Goal: Task Accomplishment & Management: Manage account settings

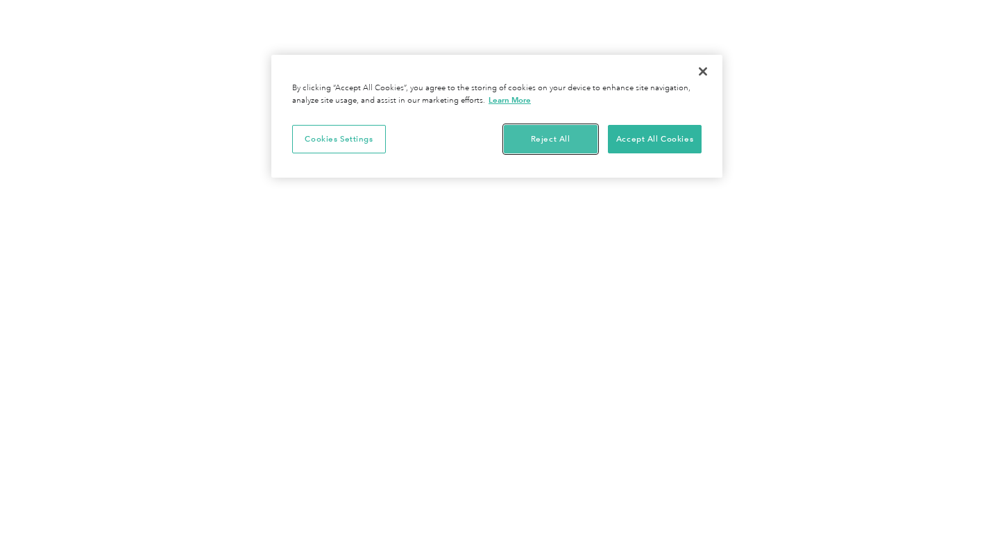
click at [575, 130] on button "Reject All" at bounding box center [551, 139] width 94 height 29
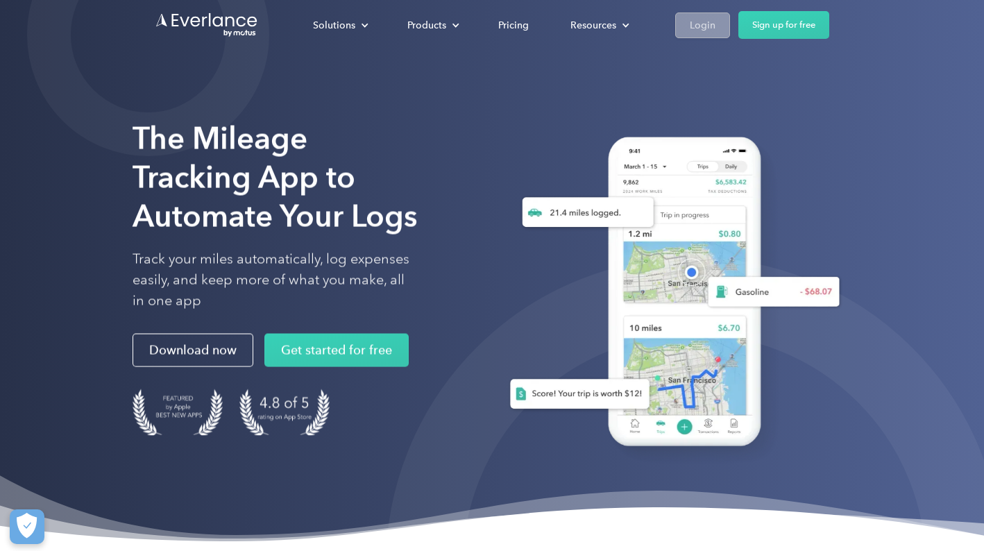
click at [716, 24] on link "Login" at bounding box center [702, 25] width 55 height 26
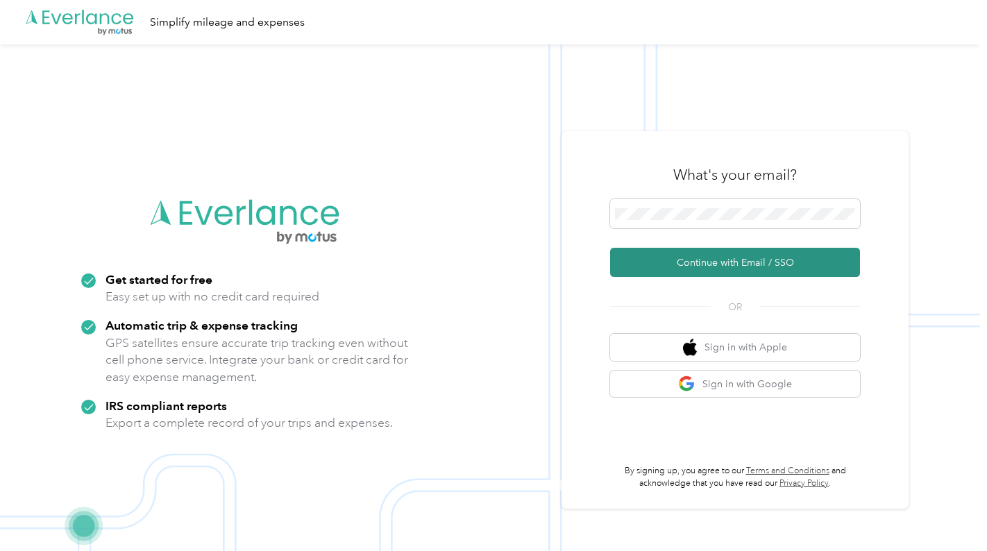
click at [809, 261] on button "Continue with Email / SSO" at bounding box center [735, 262] width 250 height 29
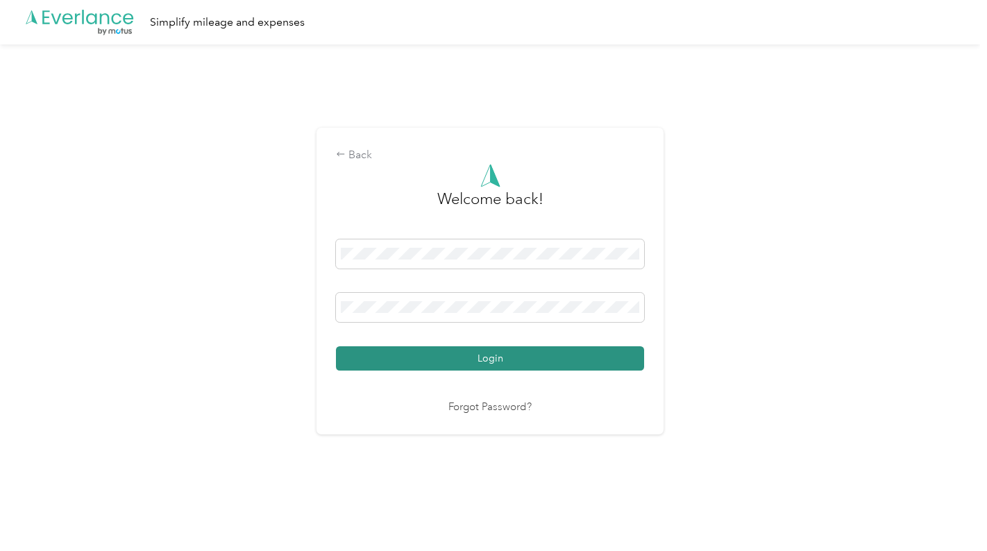
click at [503, 348] on button "Login" at bounding box center [490, 358] width 308 height 24
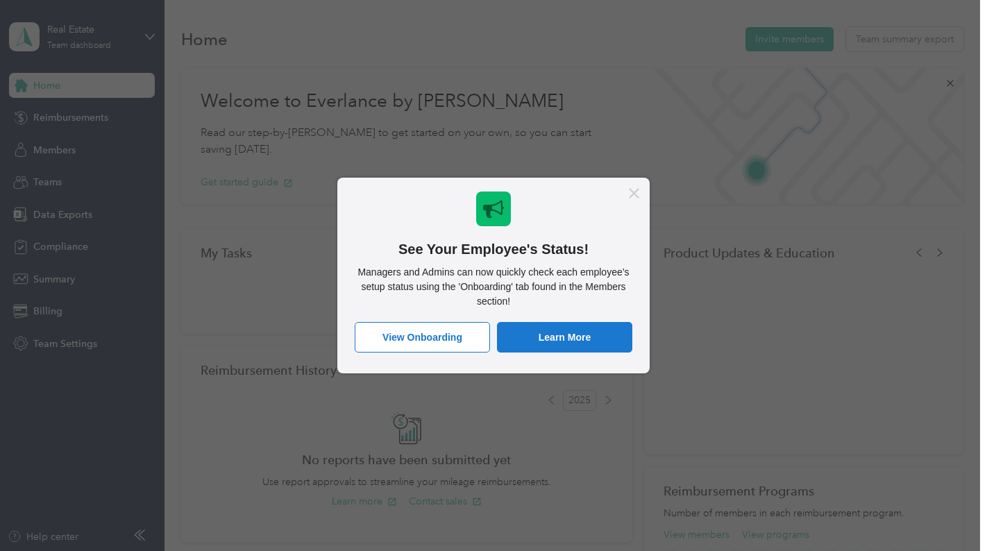
click at [632, 199] on button "Close Message" at bounding box center [634, 193] width 31 height 31
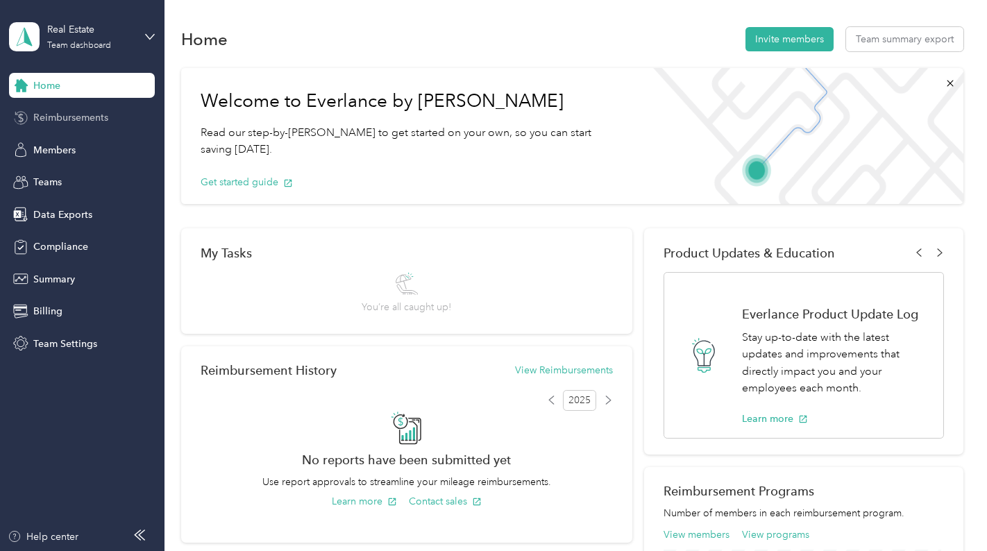
click at [104, 125] on div "Reimbursements" at bounding box center [82, 118] width 146 height 25
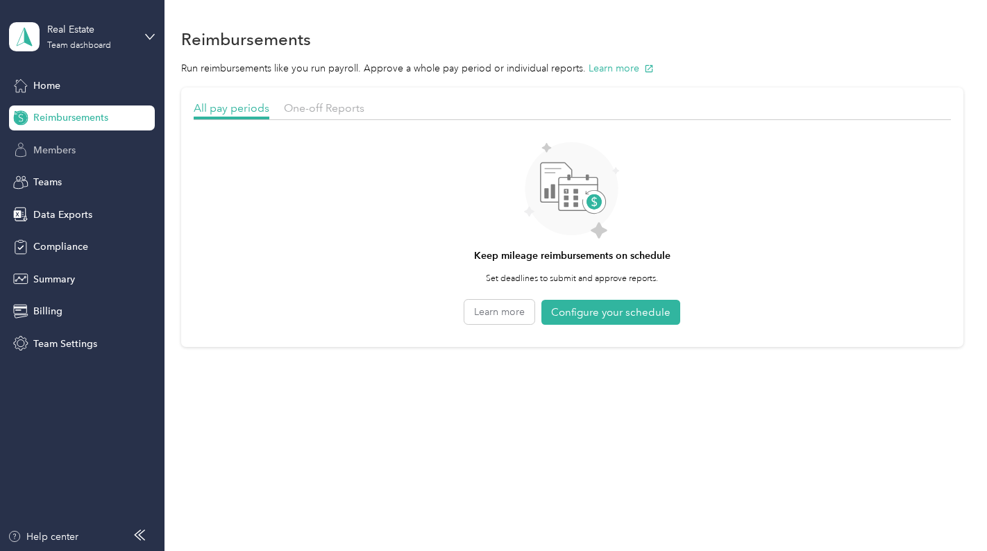
click at [82, 143] on div "Members" at bounding box center [82, 149] width 146 height 25
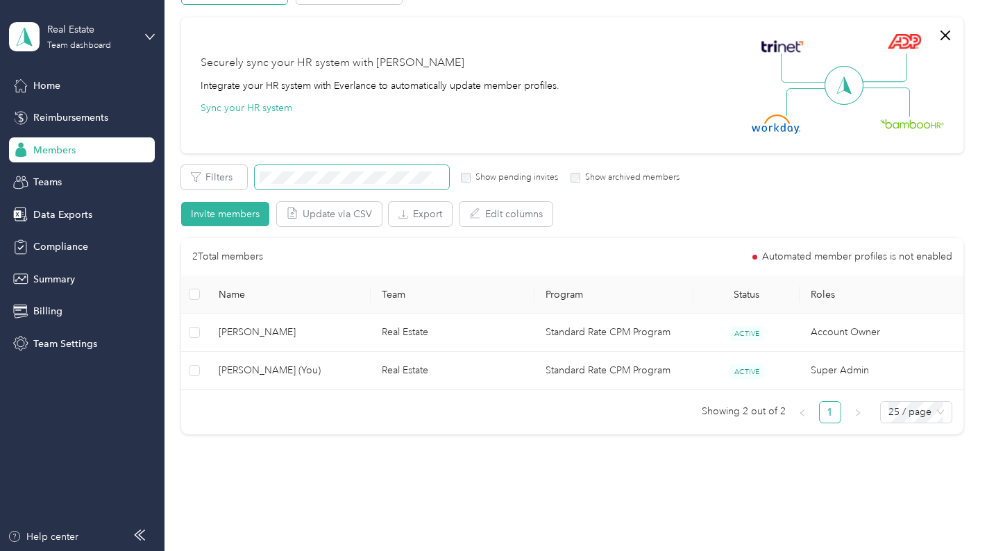
scroll to position [133, 0]
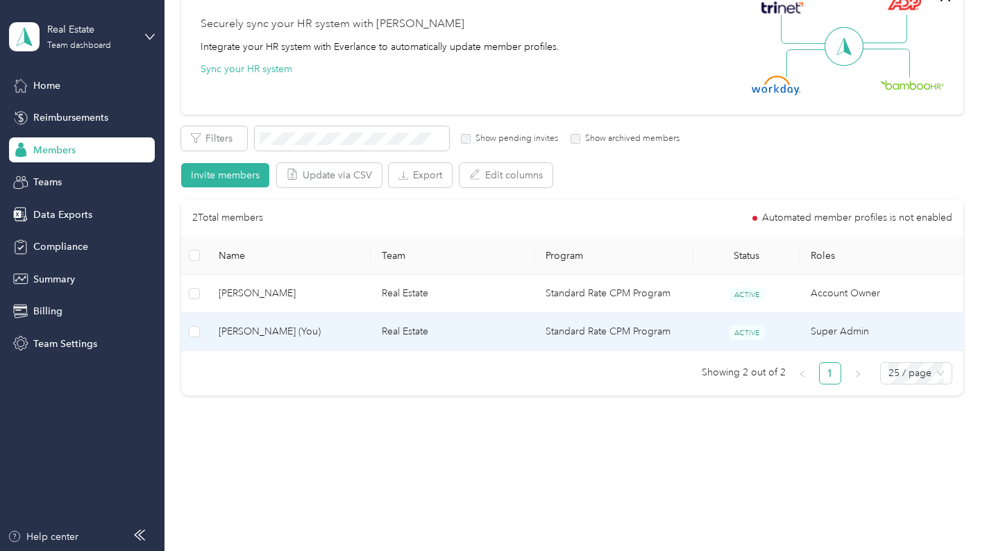
click at [452, 327] on td "Real Estate" at bounding box center [452, 332] width 163 height 38
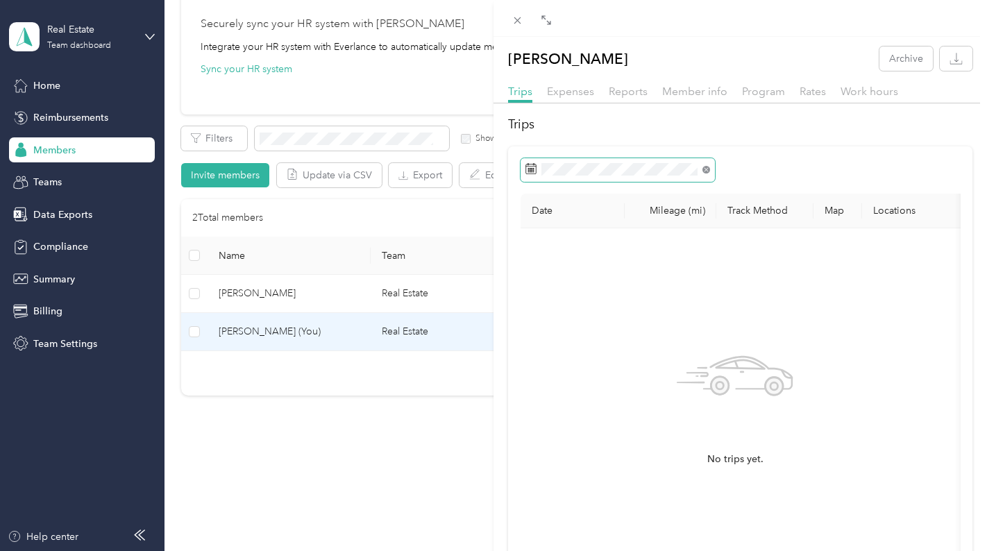
click at [707, 171] on icon at bounding box center [707, 170] width 8 height 8
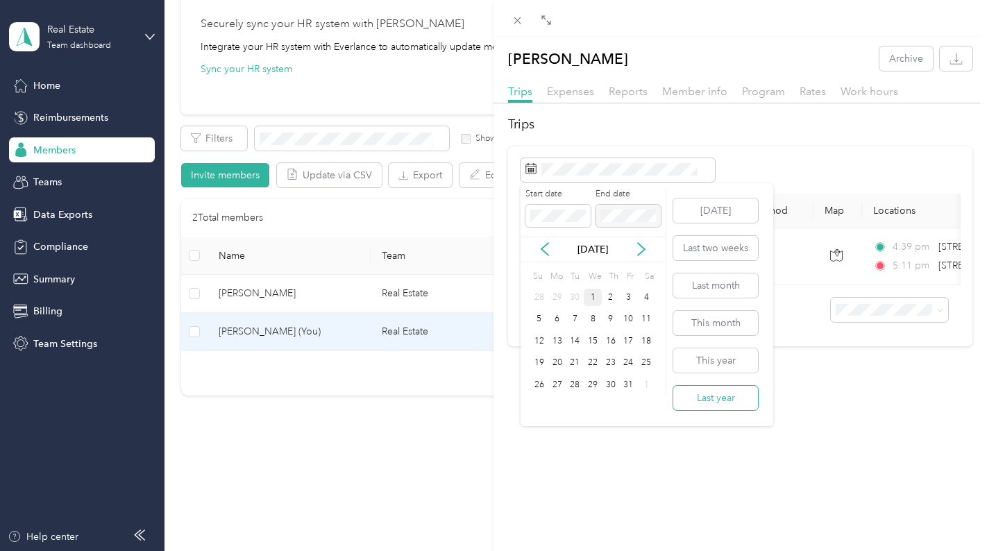
click at [738, 403] on button "Last year" at bounding box center [715, 398] width 85 height 24
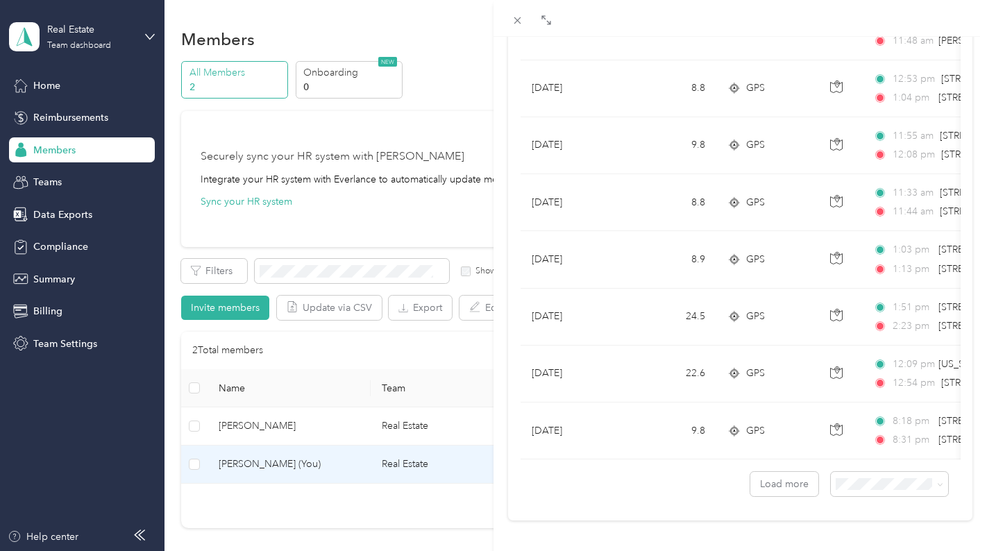
scroll to position [1222, 0]
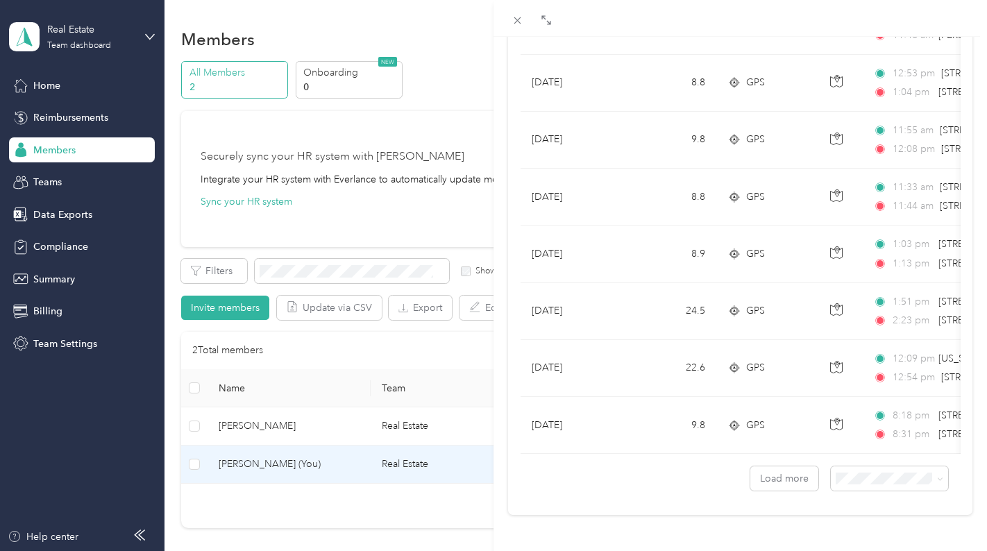
click at [471, 205] on div "[PERSON_NAME] Archive Trips Expenses Reports Member info Program Rates Work hou…" at bounding box center [493, 275] width 987 height 551
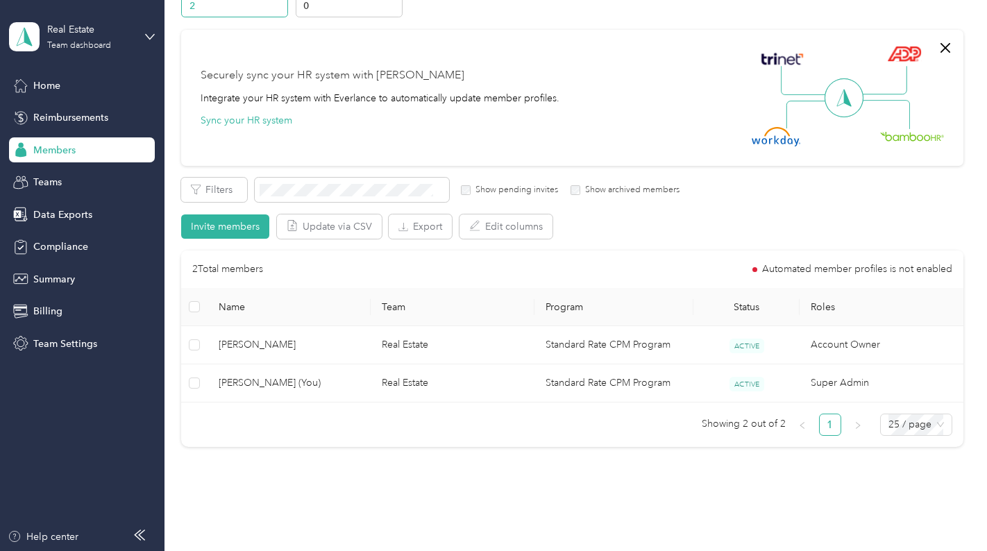
scroll to position [93, 0]
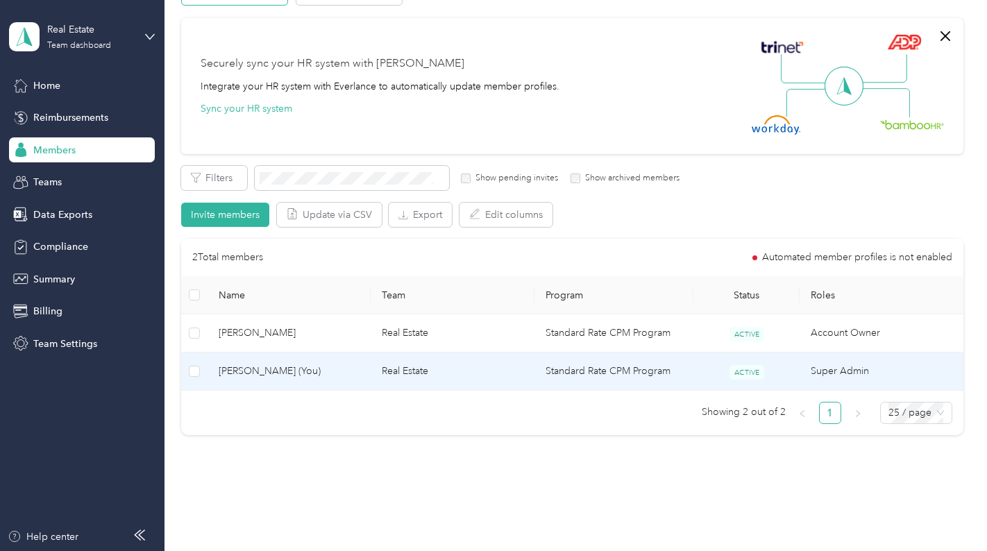
click at [442, 376] on td "Real Estate" at bounding box center [452, 372] width 163 height 38
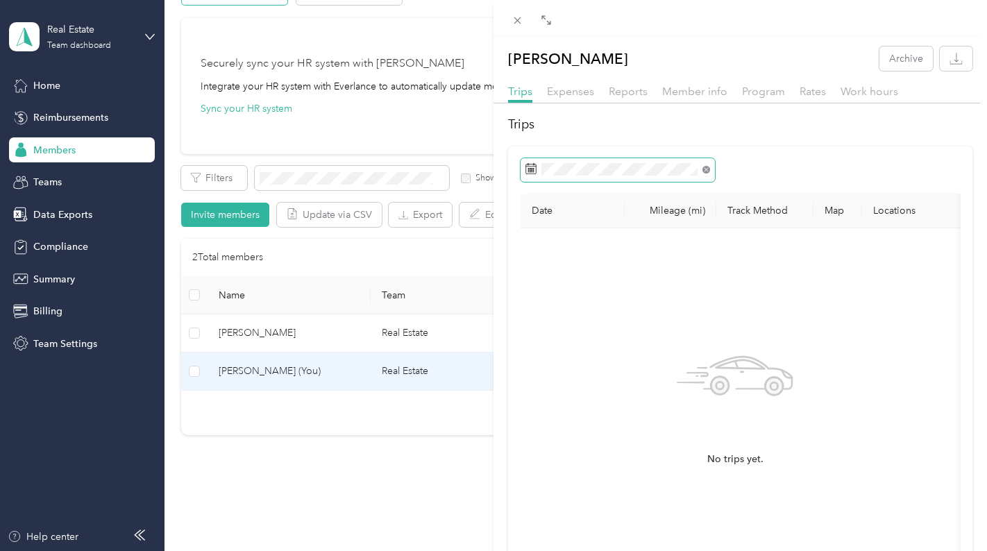
click at [703, 169] on icon at bounding box center [707, 170] width 8 height 8
click at [671, 175] on span at bounding box center [618, 170] width 194 height 24
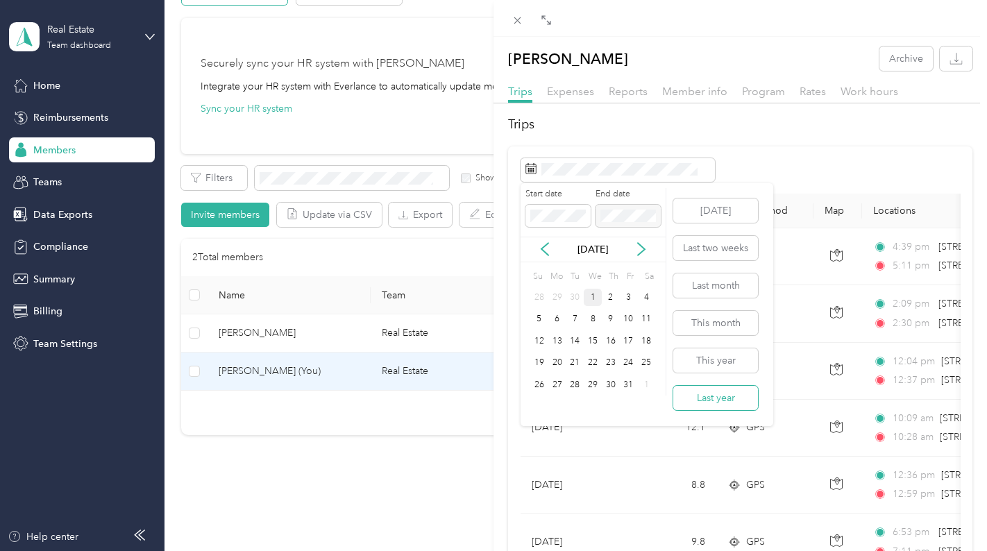
click at [704, 396] on button "Last year" at bounding box center [715, 398] width 85 height 24
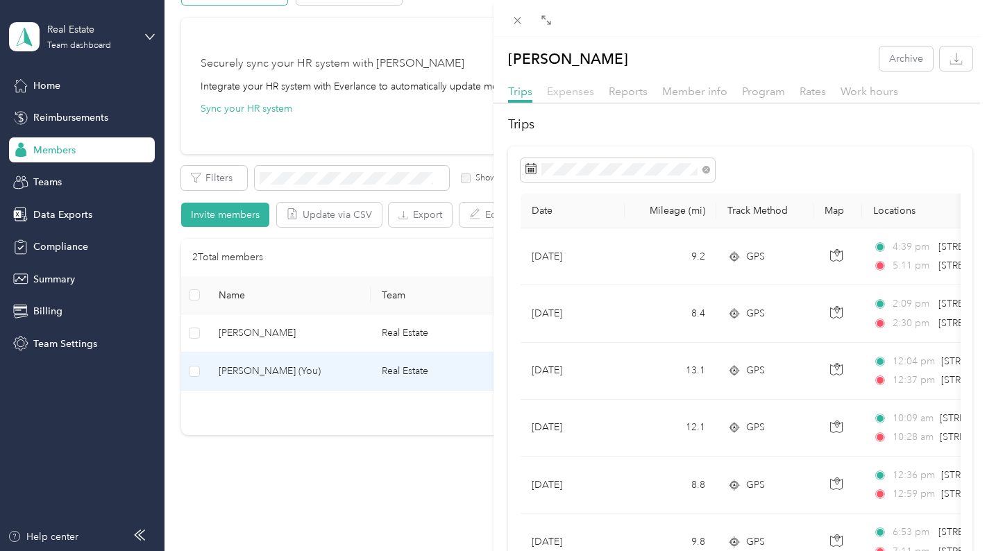
click at [589, 95] on span "Expenses" at bounding box center [570, 91] width 47 height 13
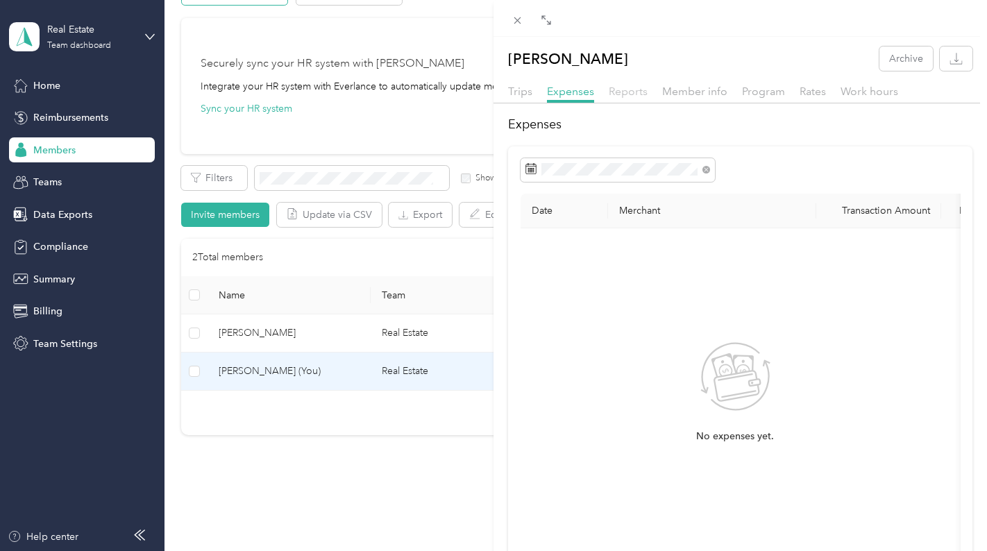
click at [630, 95] on span "Reports" at bounding box center [628, 91] width 39 height 13
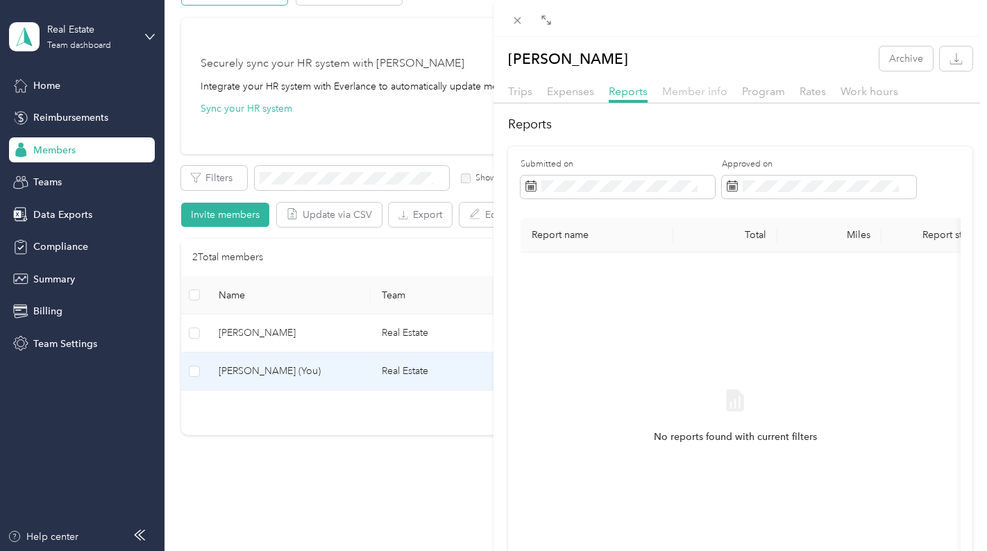
click at [680, 95] on span "Member info" at bounding box center [694, 91] width 65 height 13
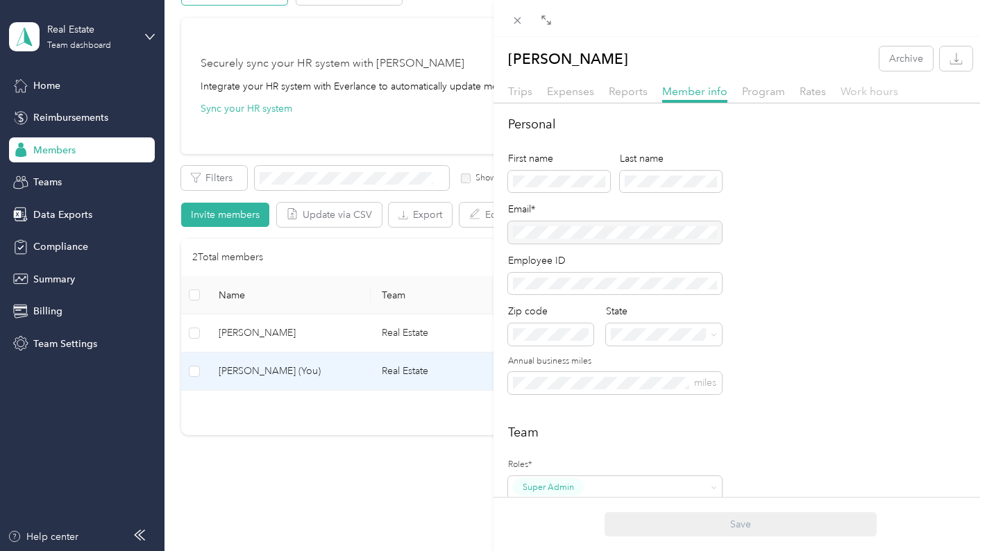
click at [845, 93] on span "Work hours" at bounding box center [870, 91] width 58 height 13
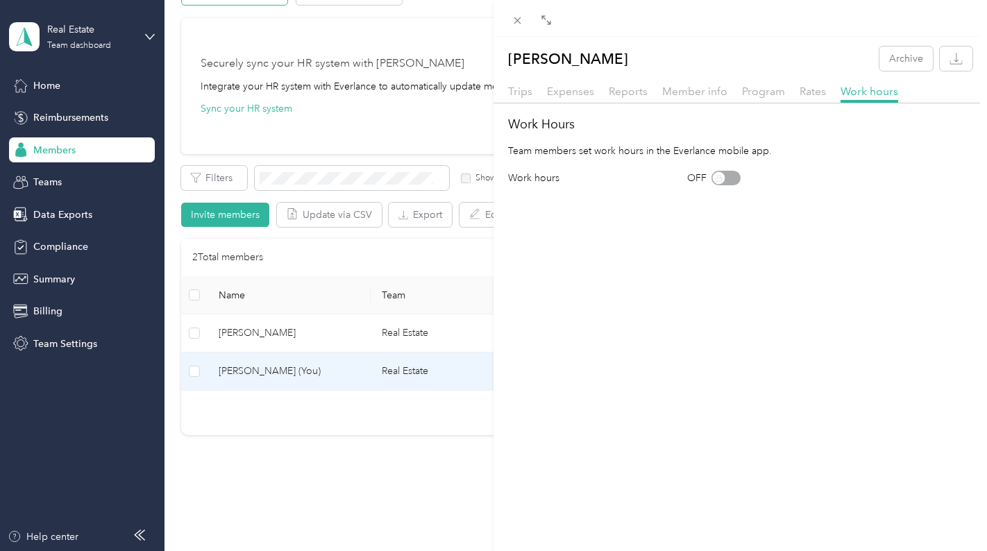
click at [528, 99] on div "Trips" at bounding box center [520, 91] width 24 height 17
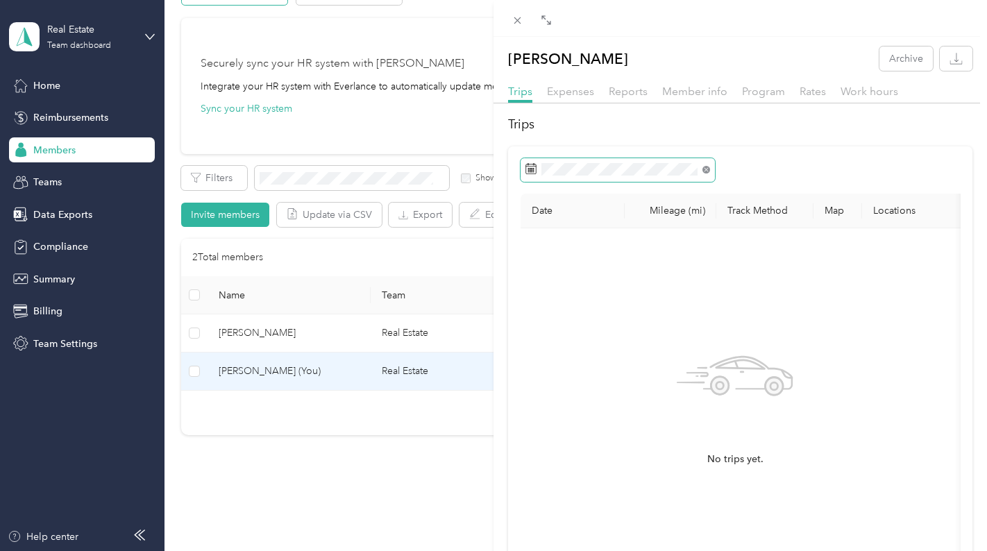
click at [705, 172] on icon at bounding box center [707, 170] width 8 height 8
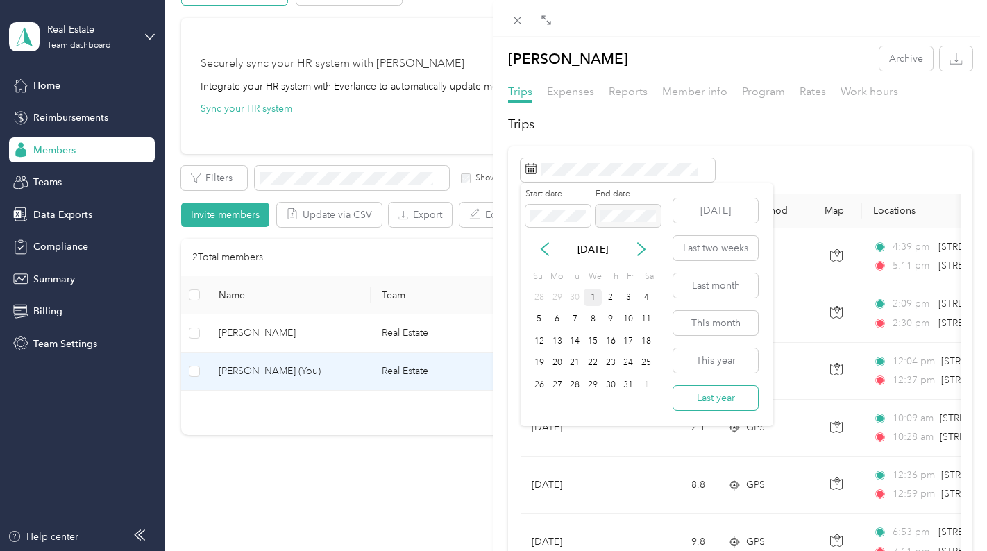
click at [699, 398] on button "Last year" at bounding box center [715, 398] width 85 height 24
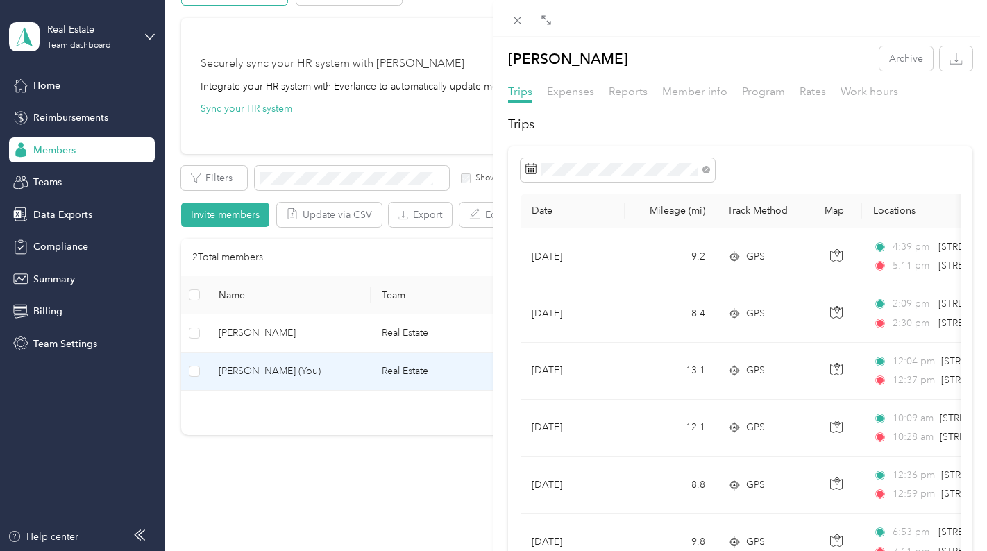
click at [469, 123] on div "[PERSON_NAME] Archive Trips Expenses Reports Member info Program Rates Work hou…" at bounding box center [493, 275] width 987 height 551
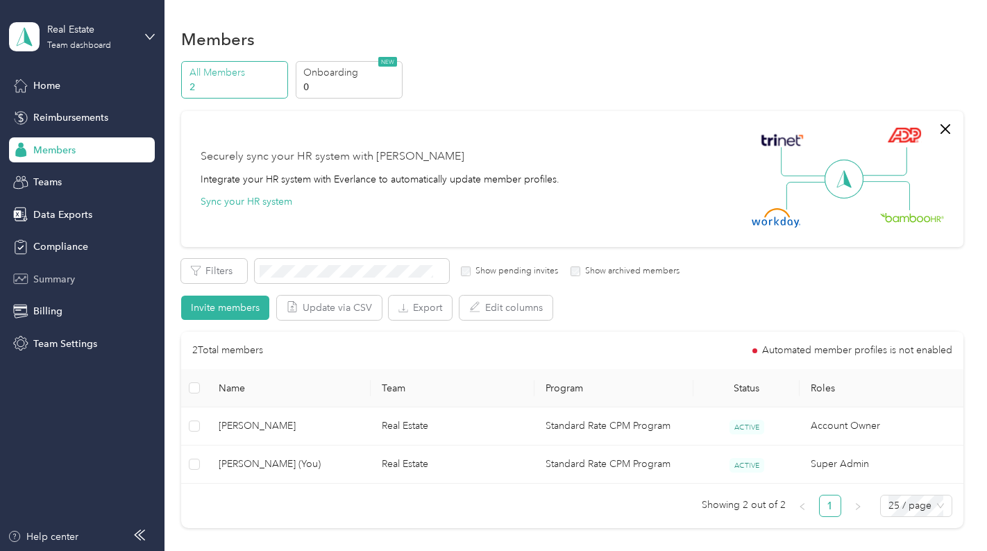
click at [63, 286] on span "Summary" at bounding box center [54, 279] width 42 height 15
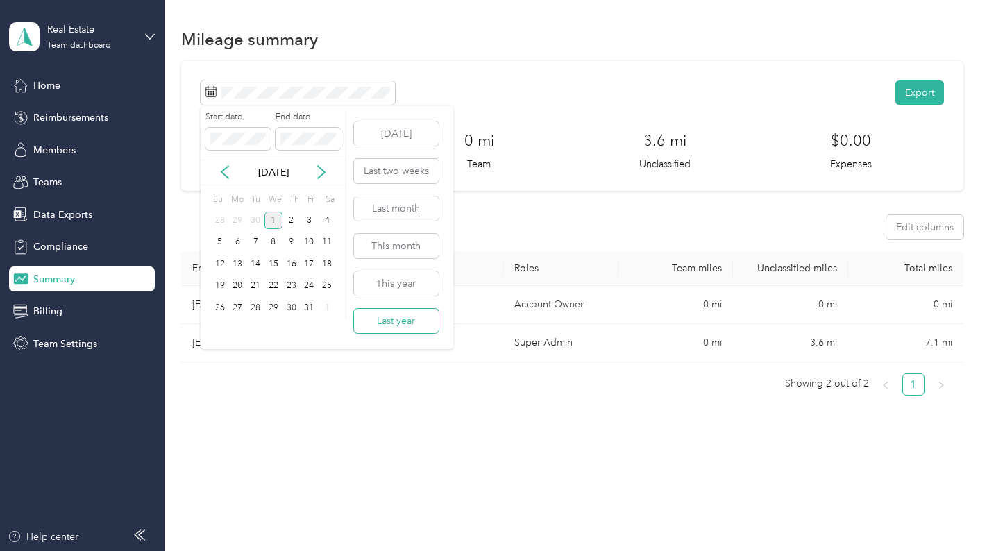
click at [403, 317] on button "Last year" at bounding box center [396, 321] width 85 height 24
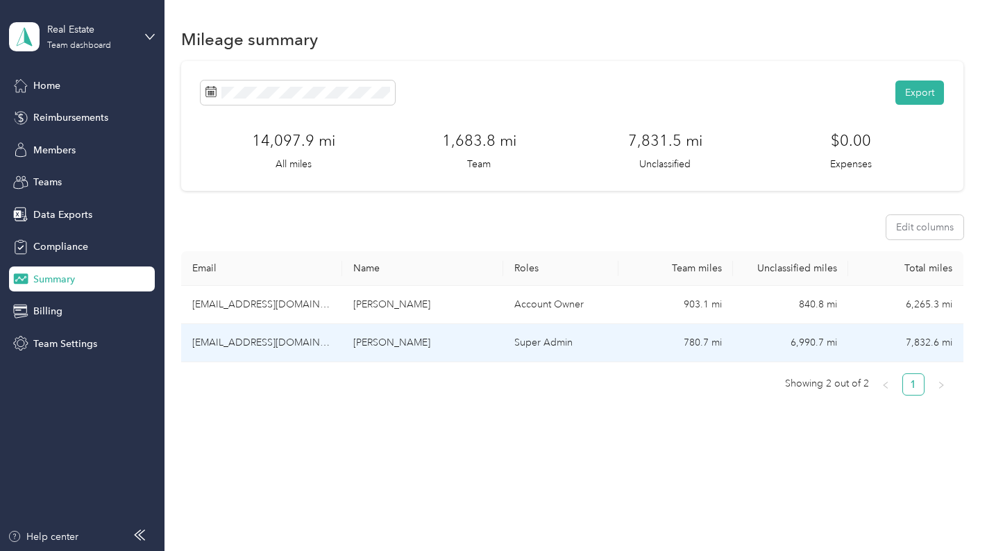
click at [683, 353] on td "780.7 mi" at bounding box center [676, 343] width 115 height 38
